Goal: Transaction & Acquisition: Purchase product/service

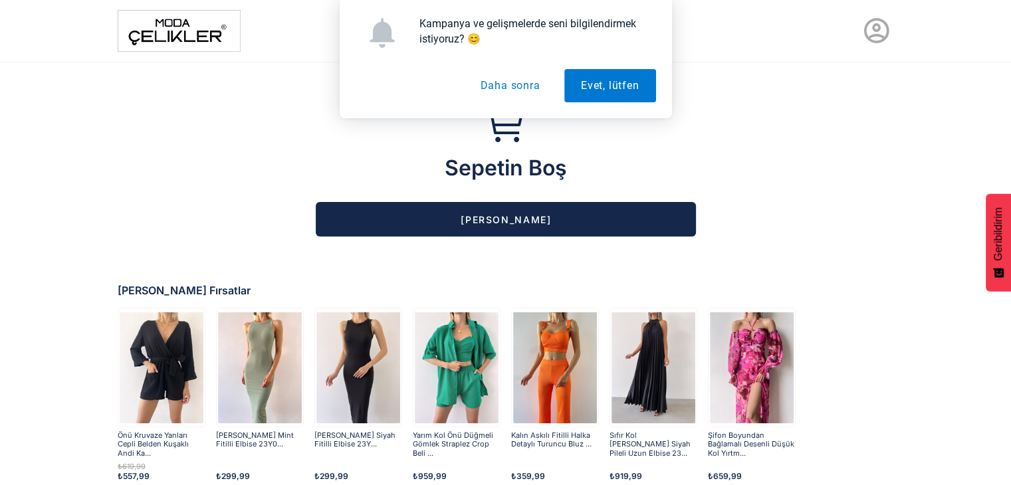
click at [867, 29] on div "Kampanya ve gelişmelerde seni bilgilendirmek istiyoruz? 😊 Evet, lütfen Daha son…" at bounding box center [505, 59] width 1011 height 118
click at [518, 88] on button "Daha sonra" at bounding box center [509, 85] width 93 height 33
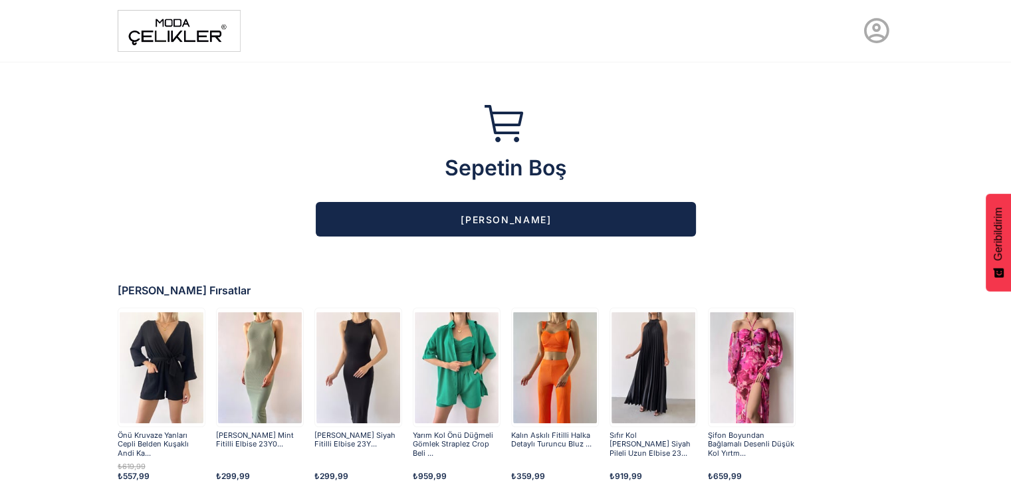
click at [875, 31] on icon at bounding box center [876, 31] width 30 height 30
click at [829, 96] on link "Üye Ol" at bounding box center [837, 92] width 125 height 21
click at [875, 33] on icon at bounding box center [876, 31] width 30 height 30
click at [153, 38] on img at bounding box center [179, 31] width 123 height 42
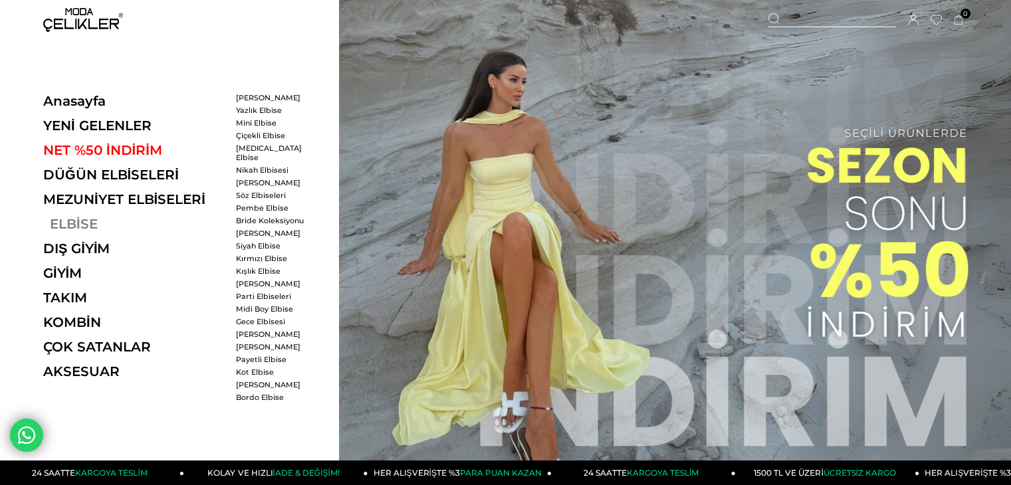
click at [53, 222] on link "ELBİSE" at bounding box center [134, 224] width 183 height 16
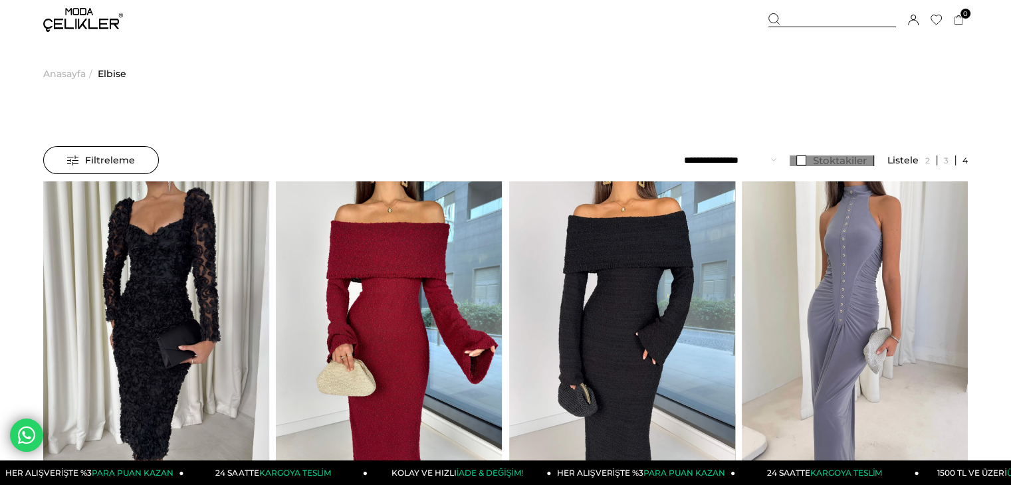
click at [843, 159] on span "Stoktakiler" at bounding box center [840, 160] width 54 height 13
click at [750, 153] on select "**********" at bounding box center [730, 160] width 92 height 28
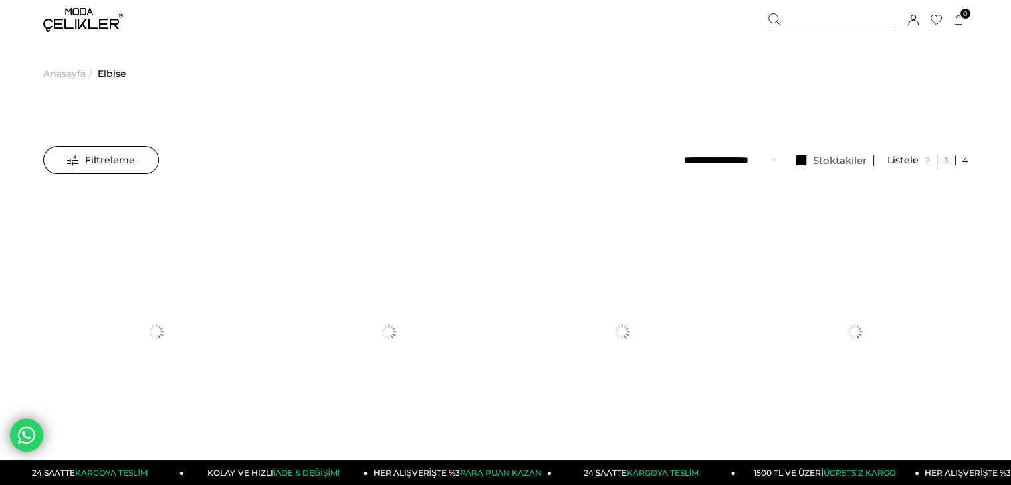
click at [122, 161] on span "Filtreleme" at bounding box center [101, 160] width 68 height 27
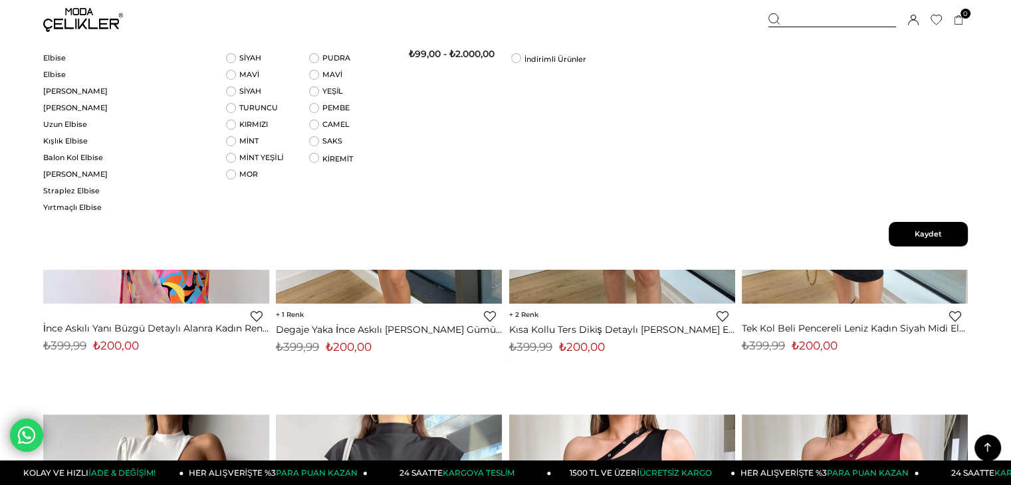
scroll to position [171, 0]
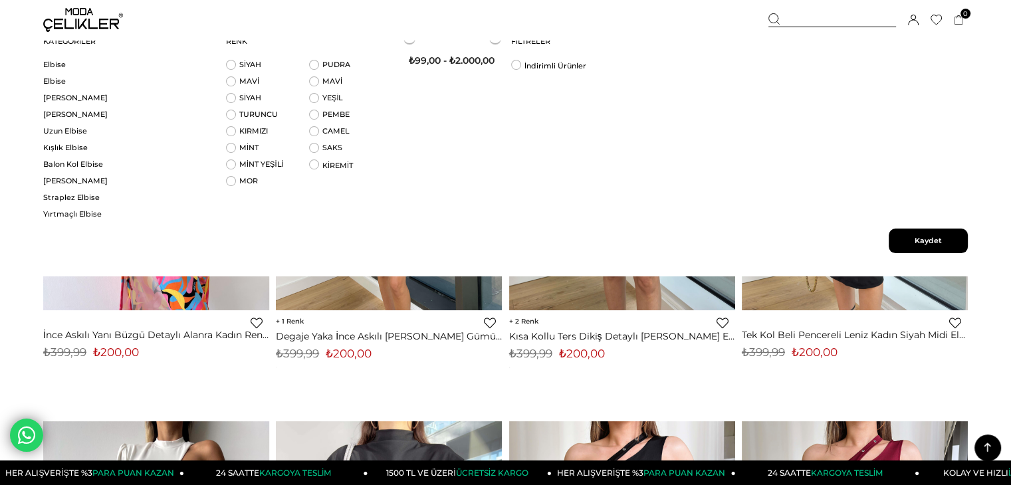
click at [944, 251] on span "Kaydet" at bounding box center [927, 241] width 79 height 25
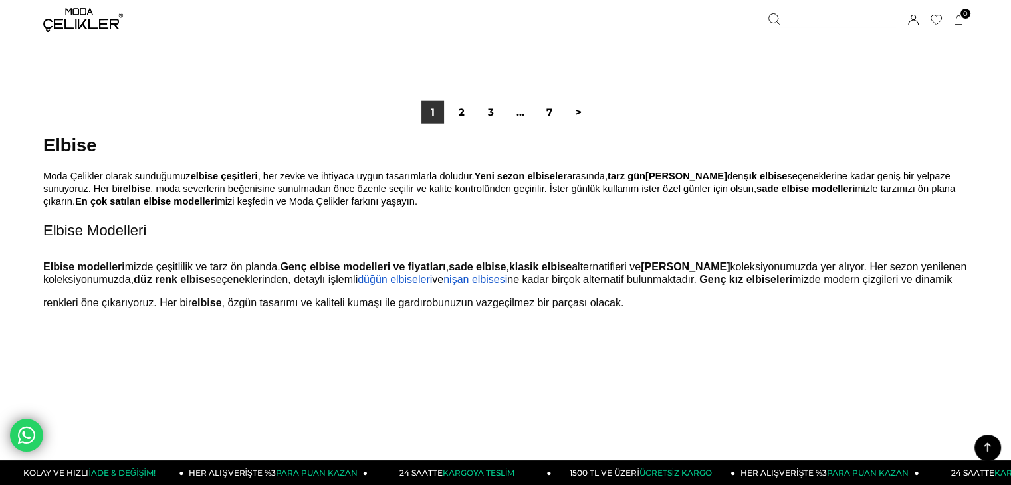
scroll to position [8450, 0]
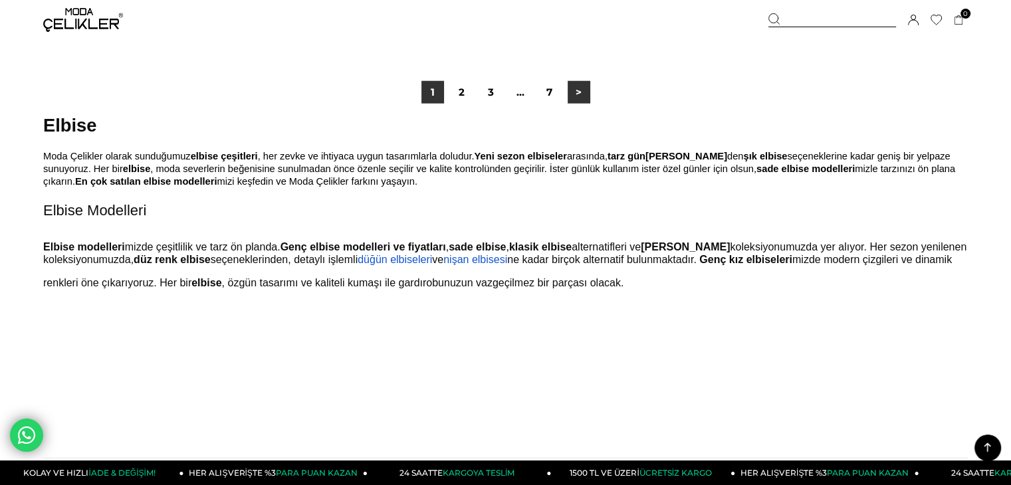
click at [583, 91] on link ">" at bounding box center [579, 92] width 23 height 23
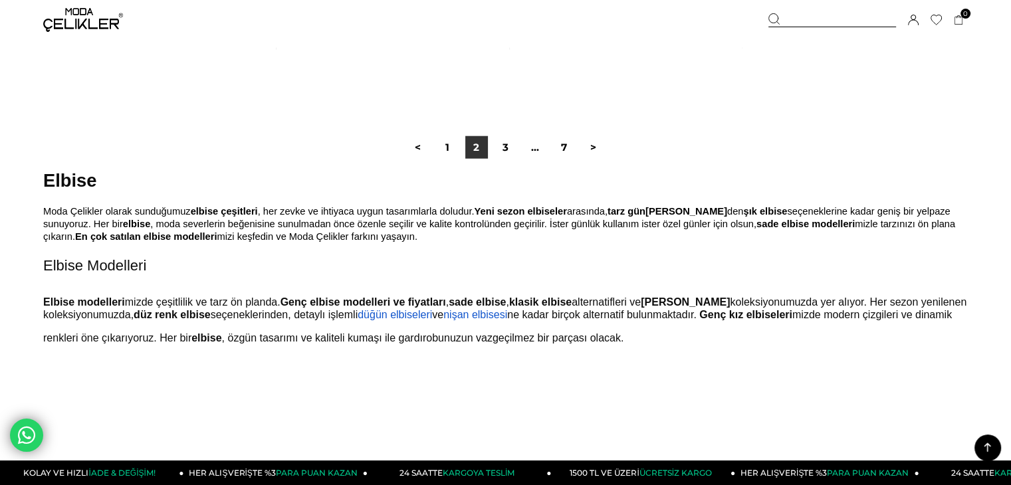
scroll to position [8356, 0]
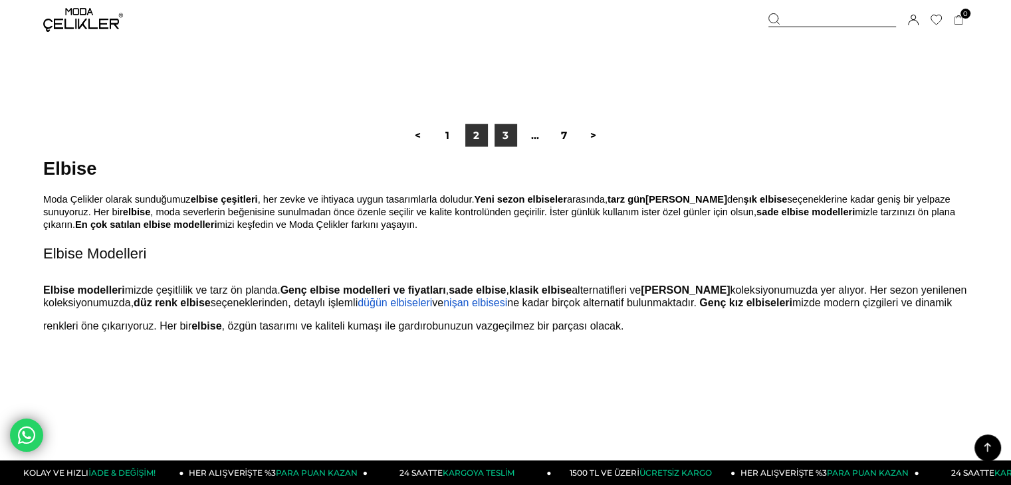
click at [512, 130] on link "3" at bounding box center [505, 135] width 23 height 23
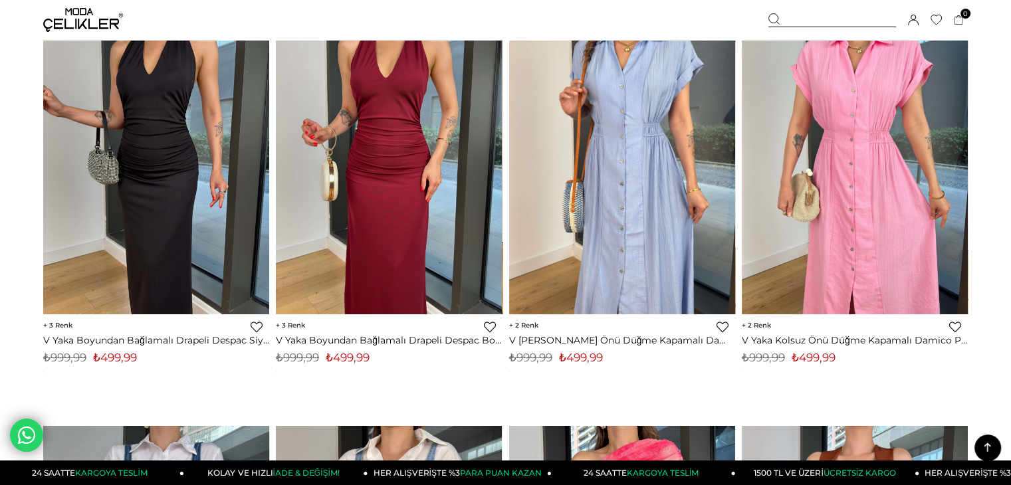
scroll to position [4711, 0]
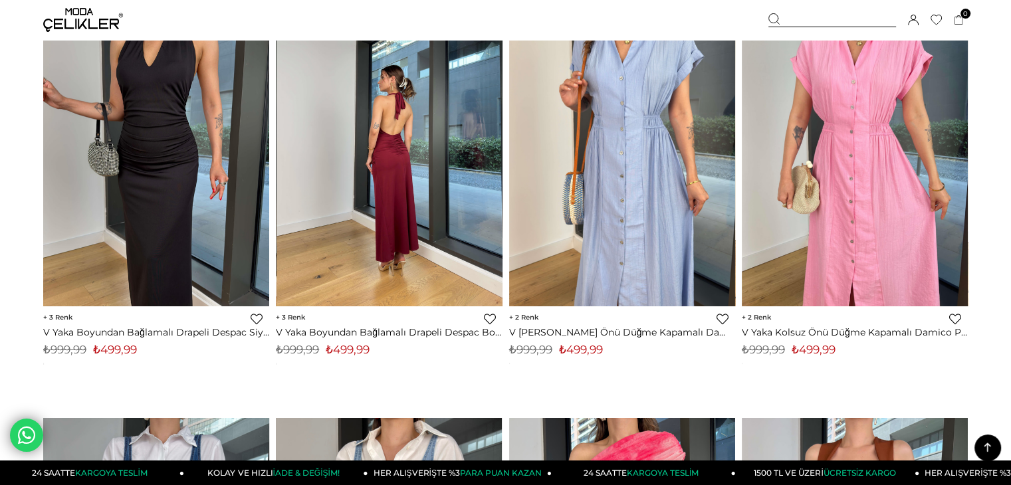
click at [437, 164] on img at bounding box center [389, 155] width 226 height 301
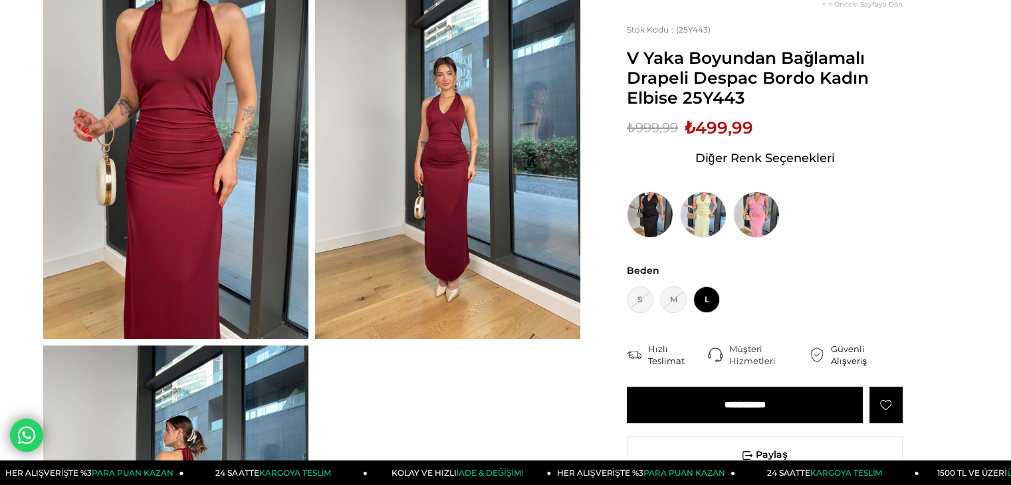
scroll to position [124, 0]
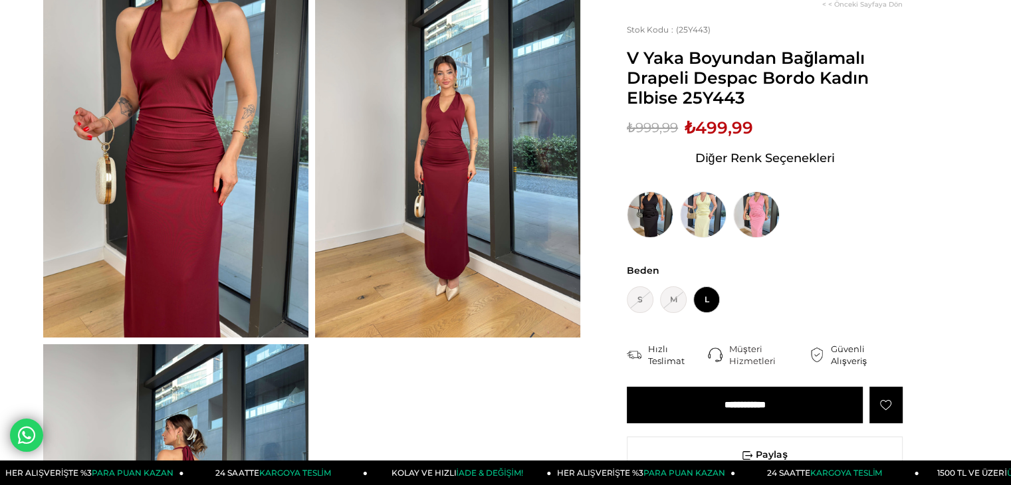
click at [676, 409] on input "**********" at bounding box center [745, 405] width 236 height 37
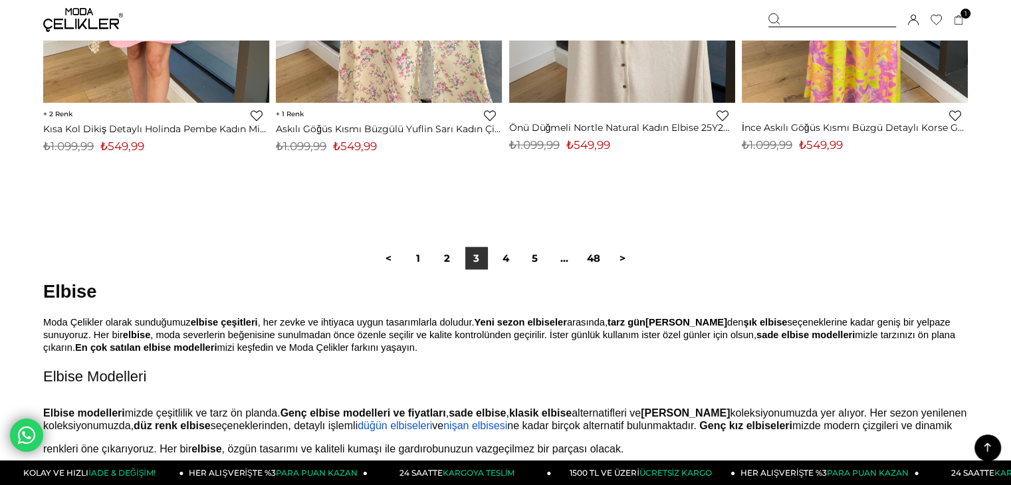
scroll to position [8212, 0]
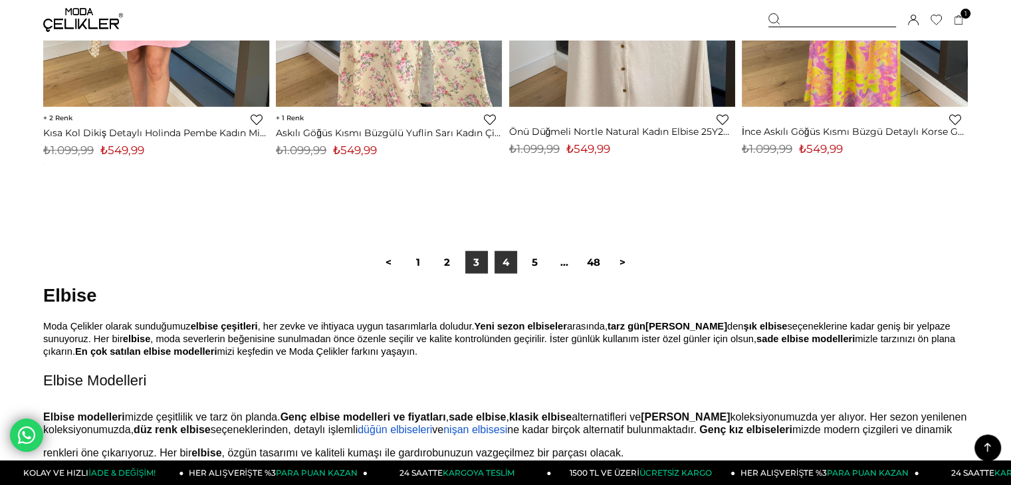
click at [502, 270] on link "4" at bounding box center [505, 262] width 23 height 23
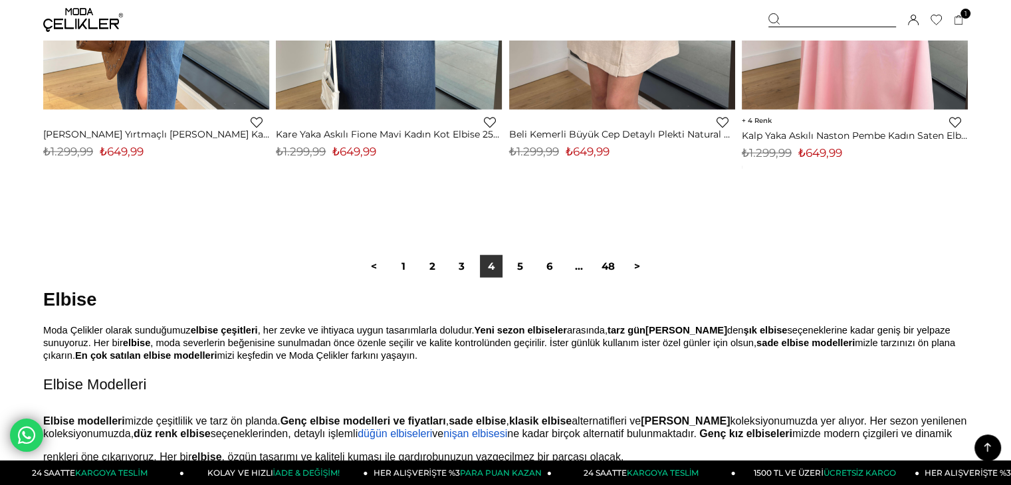
scroll to position [8317, 0]
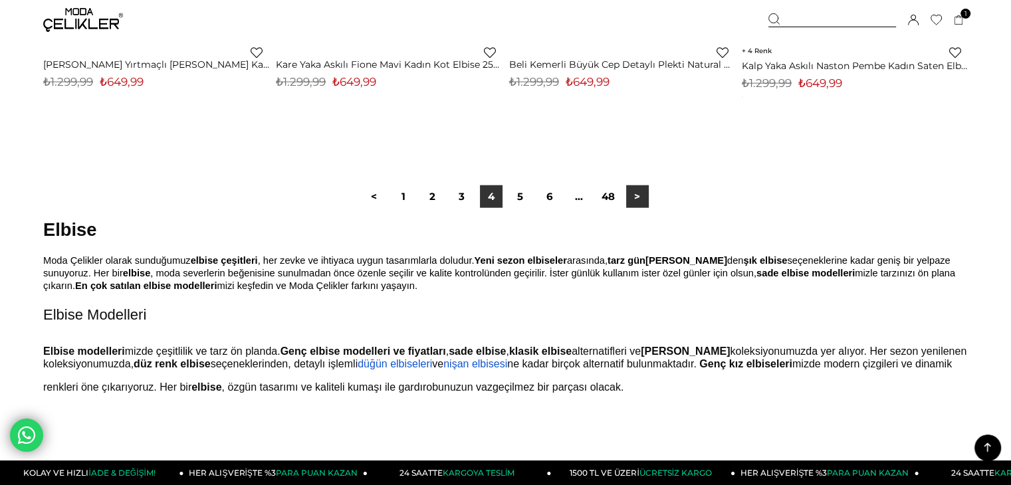
click at [627, 187] on link ">" at bounding box center [637, 196] width 23 height 23
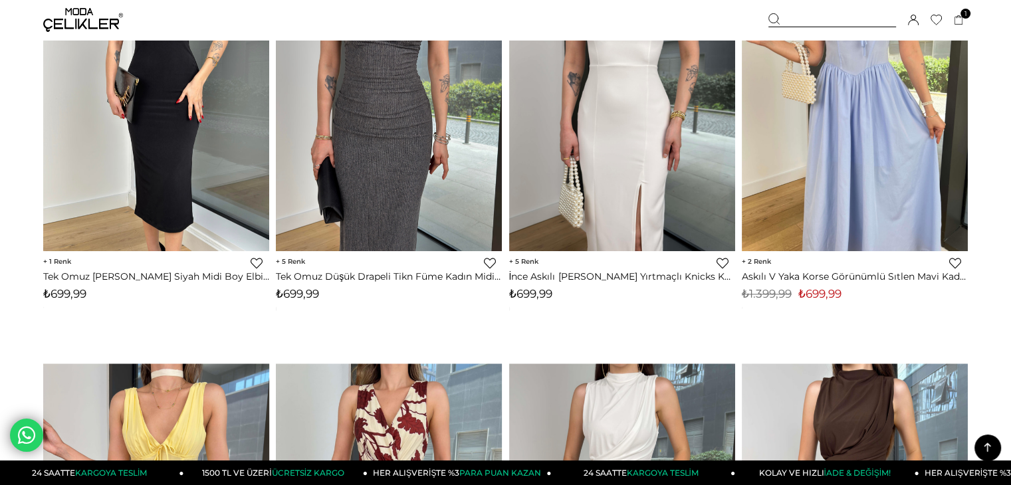
scroll to position [1882, 0]
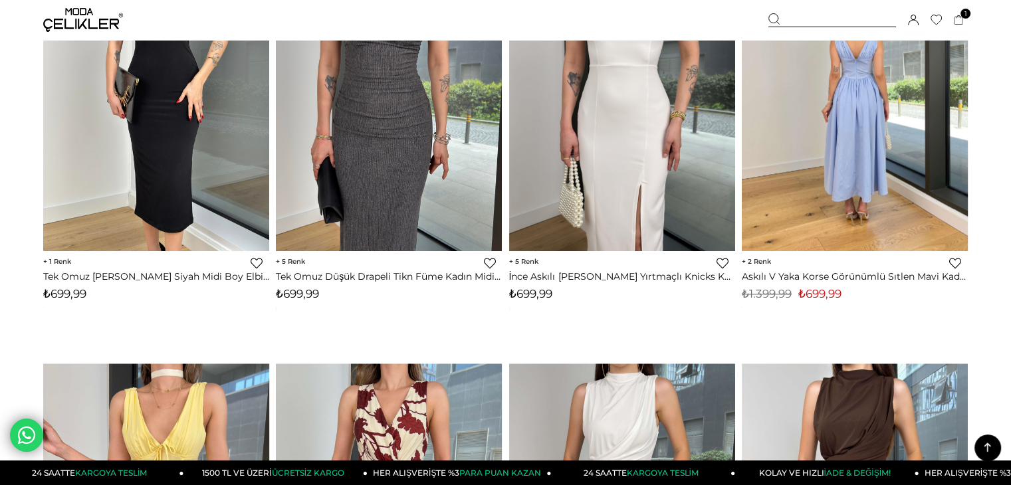
click at [966, 173] on img at bounding box center [855, 99] width 226 height 301
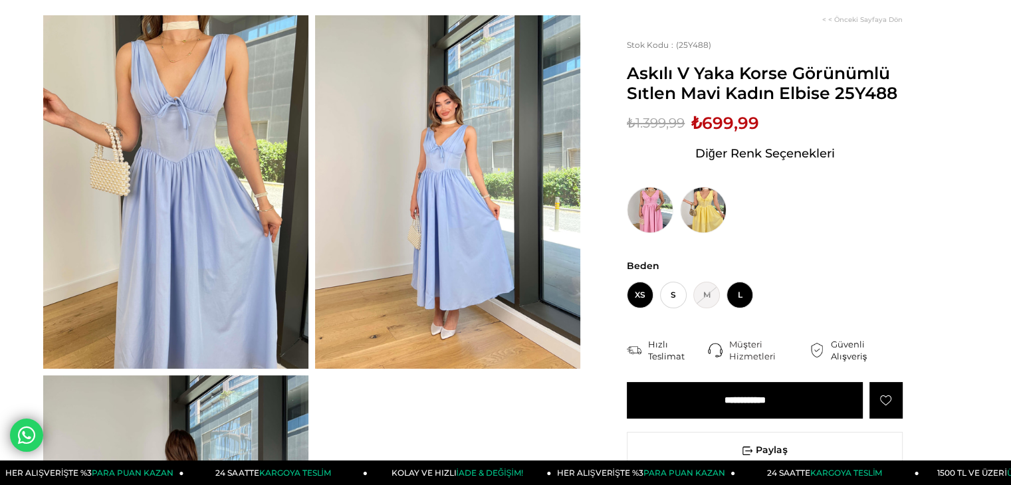
click at [744, 292] on span "L" at bounding box center [739, 295] width 27 height 27
click at [738, 405] on input "**********" at bounding box center [745, 400] width 236 height 37
click at [847, 136] on div "Diğer Renk Seçenekleri" at bounding box center [765, 183] width 276 height 100
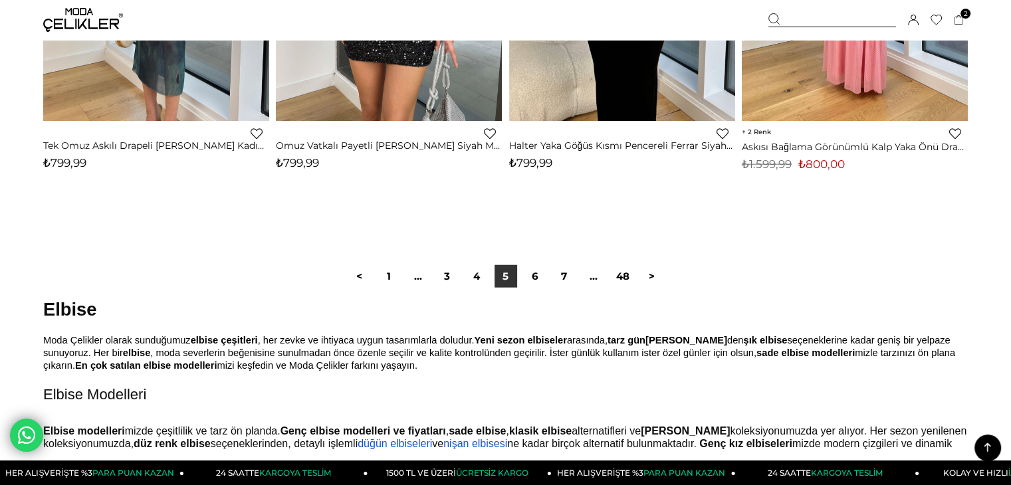
scroll to position [8295, 0]
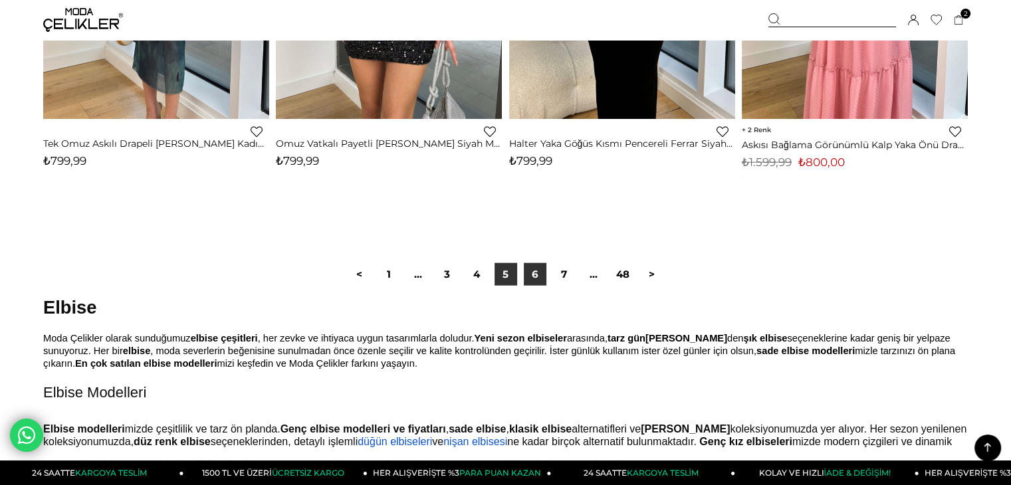
click at [537, 271] on link "6" at bounding box center [535, 274] width 23 height 23
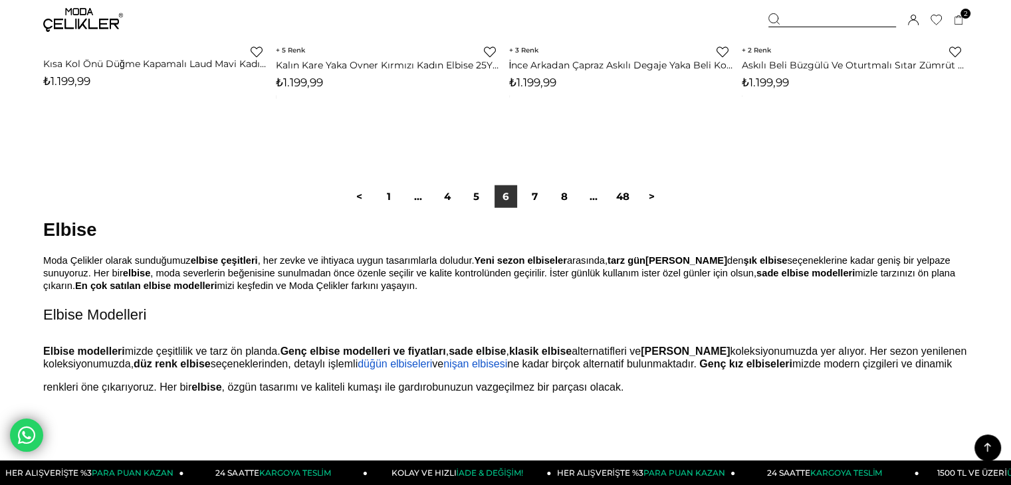
scroll to position [8428, 0]
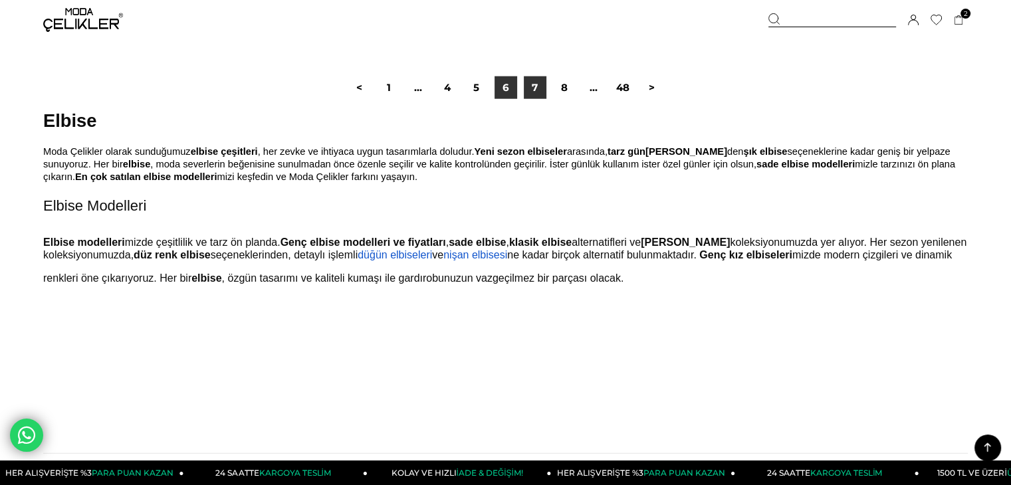
click at [533, 88] on link "7" at bounding box center [535, 87] width 23 height 23
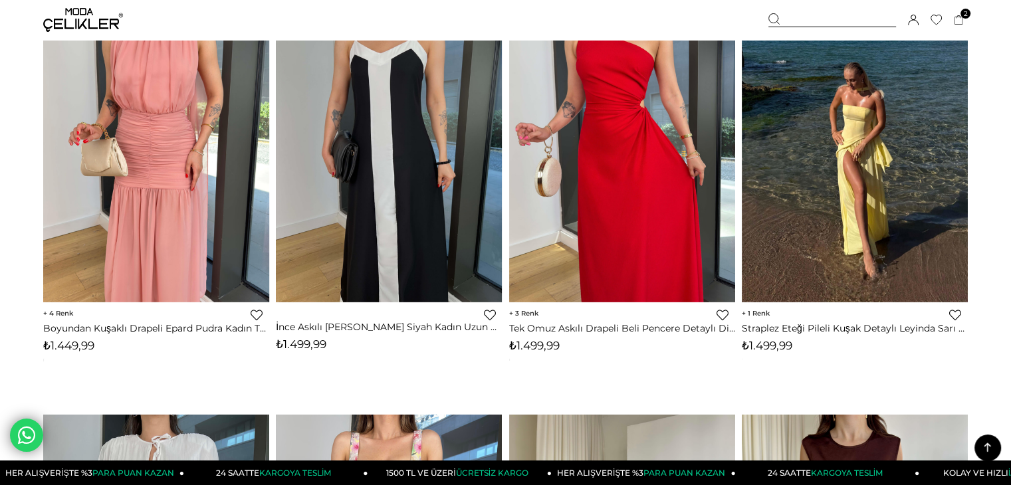
scroll to position [4303, 0]
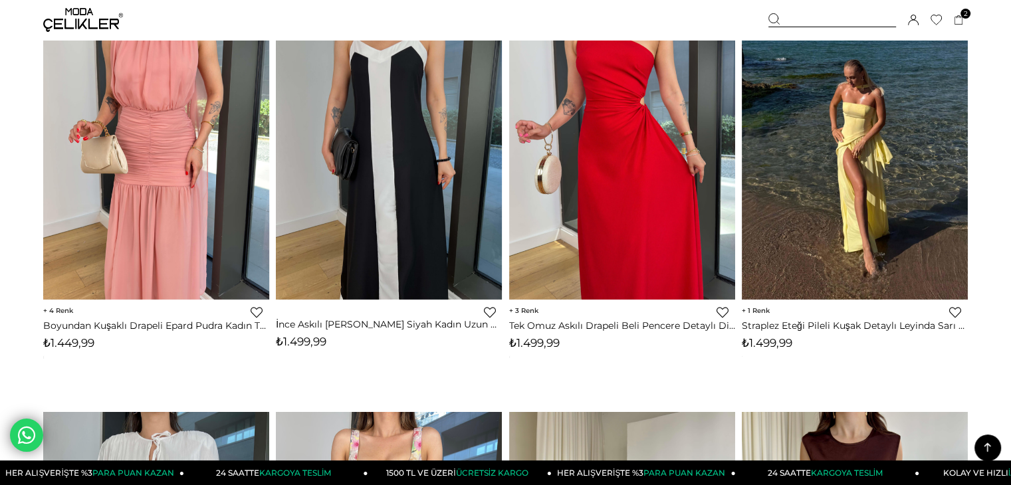
click at [968, 169] on div "‹ › 1 Favorilere Ekle Moda Celikler Azalt" at bounding box center [854, 205] width 233 height 413
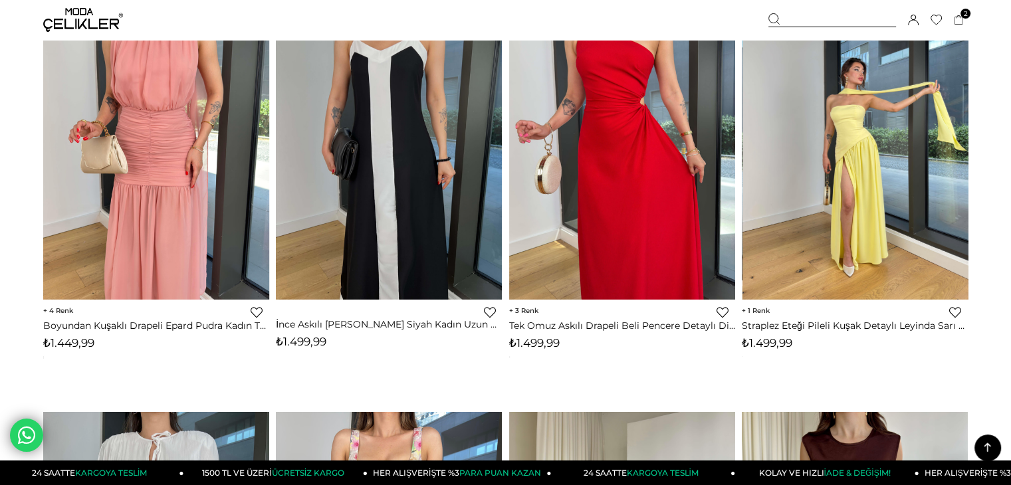
click at [929, 168] on img at bounding box center [855, 149] width 226 height 300
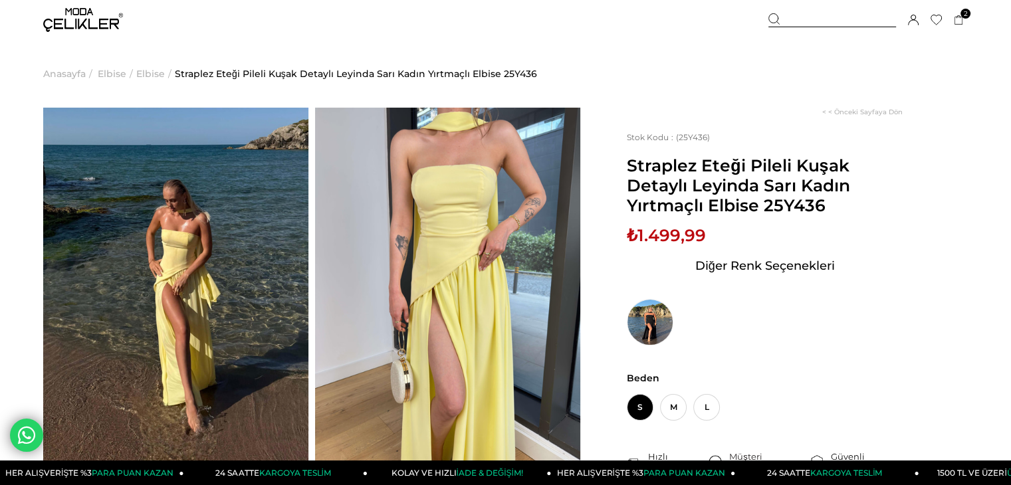
scroll to position [58, 0]
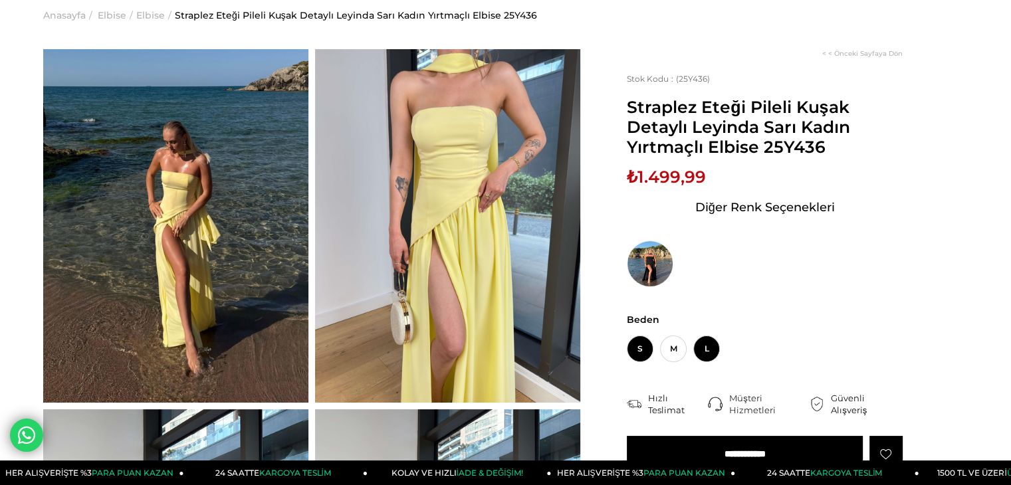
click at [704, 349] on span "L" at bounding box center [706, 349] width 27 height 27
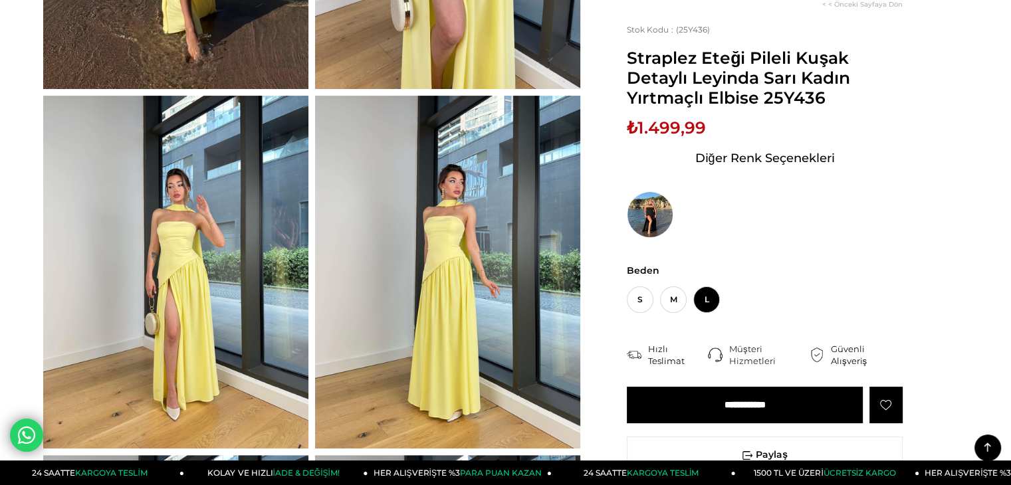
scroll to position [376, 0]
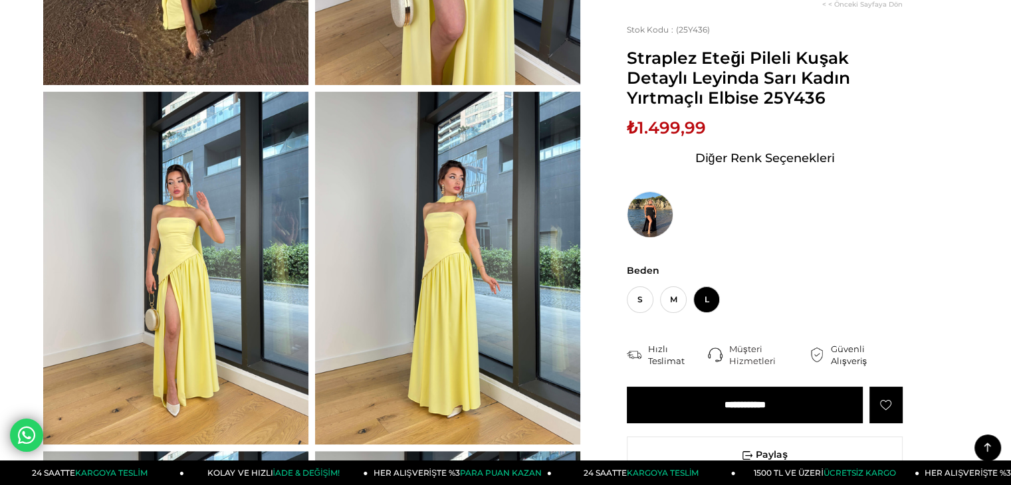
click at [744, 405] on input "**********" at bounding box center [745, 405] width 236 height 37
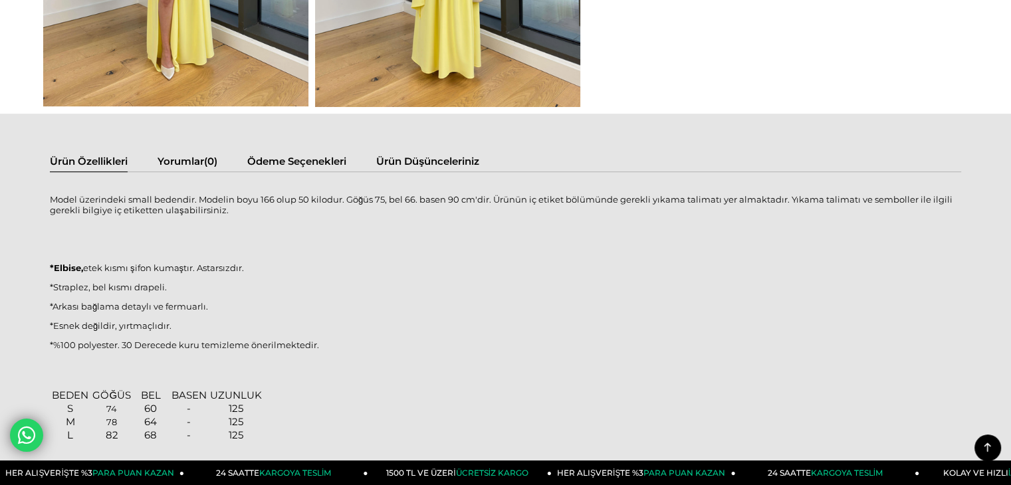
scroll to position [747, 0]
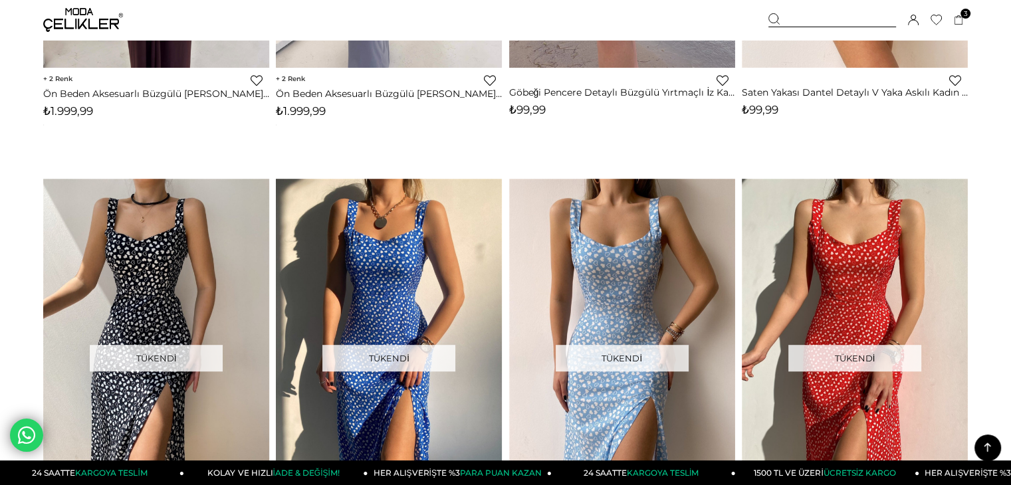
scroll to position [5651, 0]
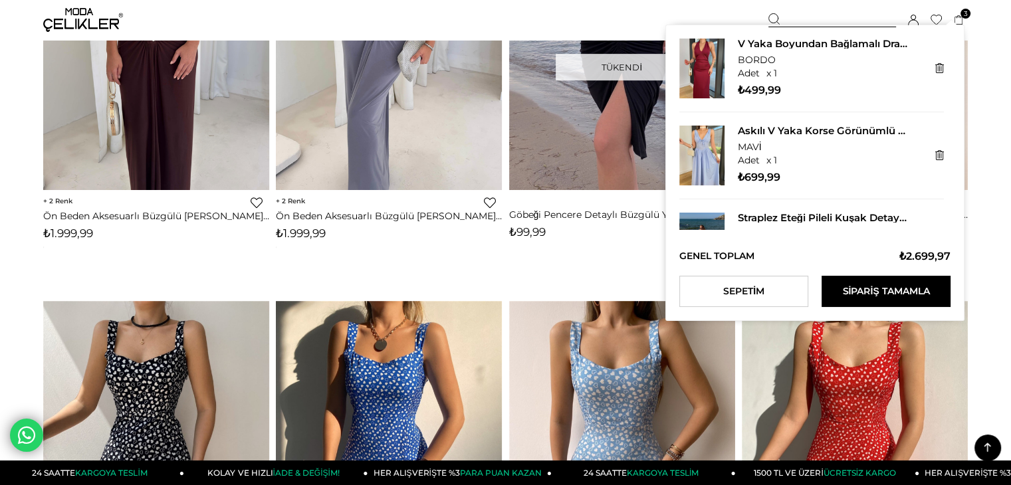
click at [956, 19] on icon at bounding box center [959, 20] width 10 height 10
